Goal: Transaction & Acquisition: Purchase product/service

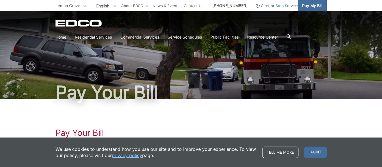
click at [312, 7] on span "Pay My Bill" at bounding box center [313, 6] width 20 height 6
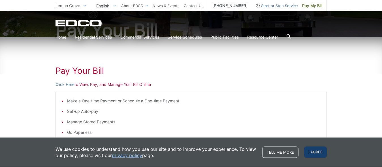
click at [310, 153] on span "I agree" at bounding box center [316, 152] width 23 height 11
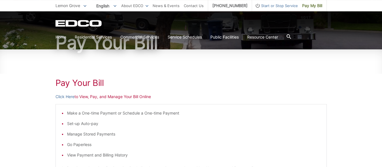
scroll to position [61, 0]
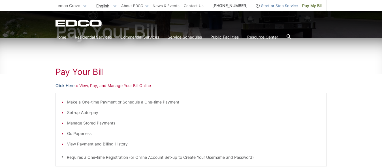
click at [67, 87] on link "Click Here" at bounding box center [65, 86] width 19 height 6
